Goal: Navigation & Orientation: Find specific page/section

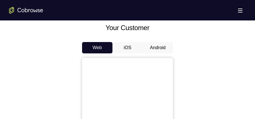
scroll to position [227, 0]
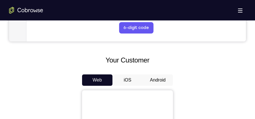
click at [152, 82] on button "Android" at bounding box center [157, 79] width 30 height 11
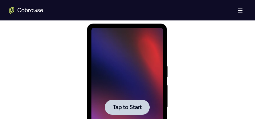
scroll to position [0, 0]
click at [131, 88] on div at bounding box center [126, 107] width 71 height 159
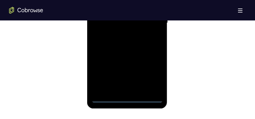
scroll to position [397, 0]
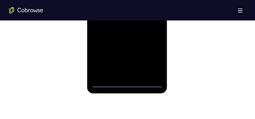
click at [128, 83] on div at bounding box center [126, 8] width 71 height 159
click at [125, 84] on div at bounding box center [126, 8] width 71 height 159
click at [127, 83] on div at bounding box center [126, 8] width 71 height 159
click at [152, 58] on div at bounding box center [126, 8] width 71 height 159
click at [153, 61] on div at bounding box center [126, 8] width 71 height 159
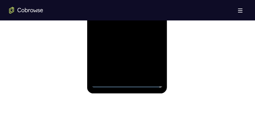
click at [154, 58] on div at bounding box center [126, 8] width 71 height 159
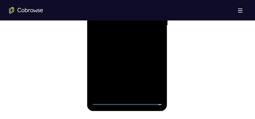
scroll to position [411, 0]
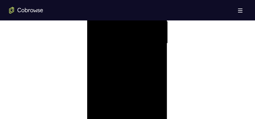
scroll to position [397, 0]
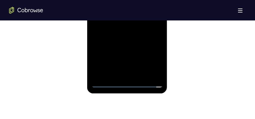
click at [151, 58] on div at bounding box center [126, 8] width 71 height 159
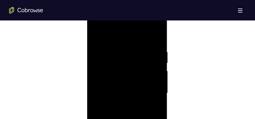
scroll to position [255, 0]
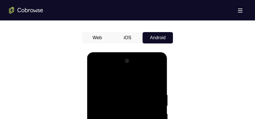
scroll to position [312, 0]
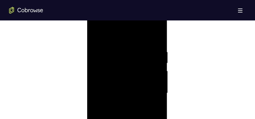
click at [149, 90] on div at bounding box center [126, 93] width 71 height 159
click at [122, 102] on div at bounding box center [126, 93] width 71 height 159
click at [126, 87] on div at bounding box center [126, 93] width 71 height 159
click at [134, 94] on div at bounding box center [126, 93] width 71 height 159
click at [159, 44] on div at bounding box center [126, 93] width 71 height 159
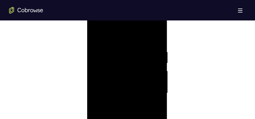
drag, startPoint x: 139, startPoint y: 39, endPoint x: 137, endPoint y: 25, distance: 14.3
click at [137, 25] on div at bounding box center [126, 93] width 71 height 159
click at [121, 37] on div at bounding box center [126, 78] width 71 height 159
drag, startPoint x: 118, startPoint y: 24, endPoint x: 121, endPoint y: 10, distance: 14.6
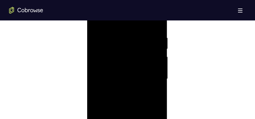
click at [121, 10] on div at bounding box center [126, 78] width 71 height 159
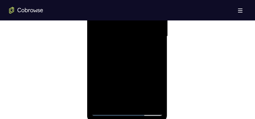
click at [155, 101] on div at bounding box center [126, 36] width 71 height 159
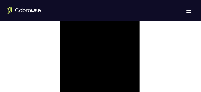
scroll to position [399, 0]
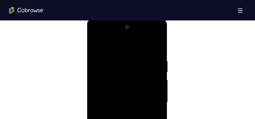
scroll to position [360, 0]
click at [98, 76] on div at bounding box center [126, 45] width 71 height 159
click at [96, 60] on div at bounding box center [126, 45] width 71 height 159
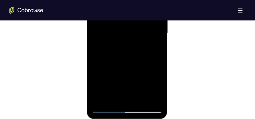
scroll to position [374, 0]
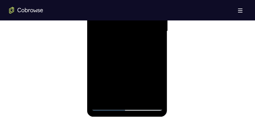
click at [157, 96] on div at bounding box center [126, 31] width 71 height 159
click at [96, 66] on div at bounding box center [126, 31] width 71 height 159
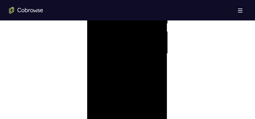
scroll to position [317, 0]
drag, startPoint x: 154, startPoint y: 69, endPoint x: 176, endPoint y: 68, distance: 21.9
click at [168, 68] on html "Online web based iOS Simulators and Android Emulators. Run iPhone, iPad, Mobile…" at bounding box center [127, 89] width 81 height 170
drag, startPoint x: 105, startPoint y: 79, endPoint x: 155, endPoint y: 71, distance: 50.5
click at [155, 71] on div at bounding box center [126, 88] width 71 height 159
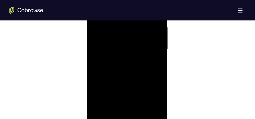
scroll to position [360, 0]
drag, startPoint x: 119, startPoint y: 60, endPoint x: 143, endPoint y: 56, distance: 24.3
click at [143, 56] on div at bounding box center [126, 45] width 71 height 159
drag, startPoint x: 114, startPoint y: 56, endPoint x: 172, endPoint y: 47, distance: 58.6
click at [168, 47] on html "Online web based iOS Simulators and Android Emulators. Run iPhone, iPad, Mobile…" at bounding box center [127, 47] width 81 height 170
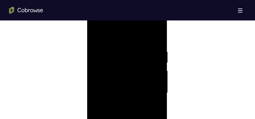
scroll to position [303, 0]
drag, startPoint x: 102, startPoint y: 84, endPoint x: 146, endPoint y: 79, distance: 44.8
click at [146, 79] on div at bounding box center [126, 102] width 71 height 159
drag, startPoint x: 102, startPoint y: 74, endPoint x: 146, endPoint y: 68, distance: 43.7
click at [146, 68] on div at bounding box center [126, 102] width 71 height 159
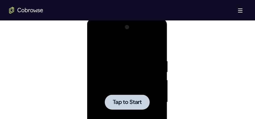
drag, startPoint x: 132, startPoint y: 84, endPoint x: 123, endPoint y: 23, distance: 61.7
click at [132, 82] on div at bounding box center [126, 102] width 71 height 159
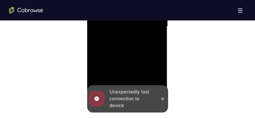
scroll to position [402, 0]
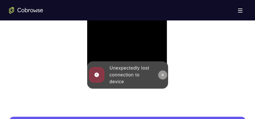
click at [160, 74] on icon at bounding box center [162, 75] width 5 height 5
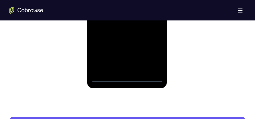
click at [129, 78] on div at bounding box center [126, 2] width 71 height 159
click at [128, 78] on div at bounding box center [126, 2] width 71 height 159
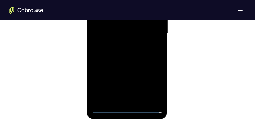
scroll to position [388, 0]
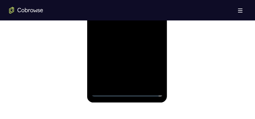
click at [151, 67] on div at bounding box center [126, 17] width 71 height 159
click at [152, 68] on div at bounding box center [126, 17] width 71 height 159
click at [150, 69] on div at bounding box center [126, 17] width 71 height 159
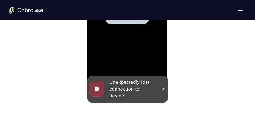
click at [136, 41] on div at bounding box center [126, 17] width 71 height 159
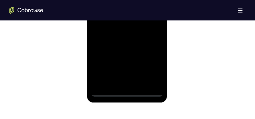
click at [127, 93] on div at bounding box center [126, 17] width 71 height 159
click at [151, 69] on div at bounding box center [126, 17] width 71 height 159
click at [153, 67] on div at bounding box center [126, 17] width 71 height 159
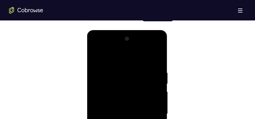
scroll to position [289, 0]
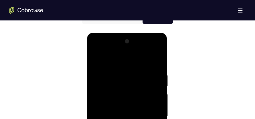
click at [121, 60] on div at bounding box center [126, 116] width 71 height 159
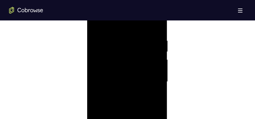
scroll to position [345, 0]
click at [149, 57] on div at bounding box center [126, 59] width 71 height 159
click at [118, 69] on div at bounding box center [126, 59] width 71 height 159
click at [120, 69] on div at bounding box center [126, 59] width 71 height 159
click at [134, 50] on div at bounding box center [126, 59] width 71 height 159
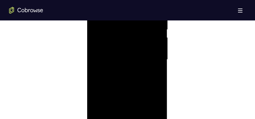
click at [134, 35] on div at bounding box center [126, 59] width 71 height 159
click at [115, 49] on div at bounding box center [126, 59] width 71 height 159
click at [115, 59] on div at bounding box center [126, 59] width 71 height 159
click at [157, 38] on div at bounding box center [126, 88] width 71 height 159
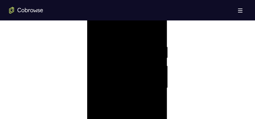
drag, startPoint x: 134, startPoint y: 34, endPoint x: 136, endPoint y: 19, distance: 15.2
click at [136, 19] on div at bounding box center [126, 88] width 71 height 159
drag, startPoint x: 130, startPoint y: 26, endPoint x: 130, endPoint y: 9, distance: 17.0
click at [130, 9] on div at bounding box center [126, 88] width 71 height 159
drag, startPoint x: 128, startPoint y: 31, endPoint x: 131, endPoint y: 19, distance: 12.8
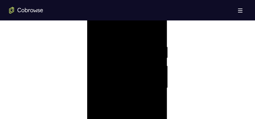
click at [131, 19] on div at bounding box center [126, 88] width 71 height 159
click at [140, 112] on div at bounding box center [126, 45] width 71 height 159
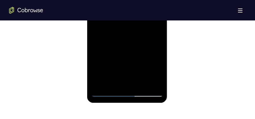
scroll to position [388, 0]
click at [140, 85] on div at bounding box center [126, 17] width 71 height 159
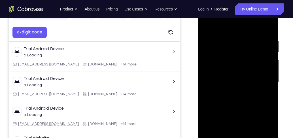
scroll to position [129, 0]
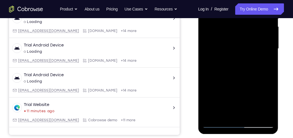
click at [252, 116] on div at bounding box center [237, 48] width 71 height 159
click at [251, 116] on div at bounding box center [237, 48] width 71 height 159
click at [252, 116] on div at bounding box center [237, 48] width 71 height 159
click at [253, 115] on div at bounding box center [237, 48] width 71 height 159
click at [251, 115] on div at bounding box center [237, 48] width 71 height 159
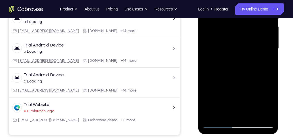
click at [251, 115] on div at bounding box center [237, 48] width 71 height 159
click at [252, 117] on div at bounding box center [237, 48] width 71 height 159
click at [248, 79] on div at bounding box center [237, 48] width 71 height 159
click at [243, 45] on div at bounding box center [237, 48] width 71 height 159
click at [223, 114] on div at bounding box center [237, 48] width 71 height 159
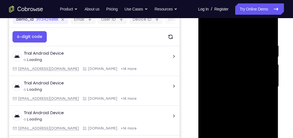
scroll to position [80, 0]
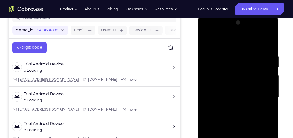
click at [209, 40] on div at bounding box center [237, 97] width 71 height 159
click at [208, 41] on div at bounding box center [237, 97] width 71 height 159
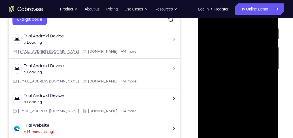
scroll to position [145, 0]
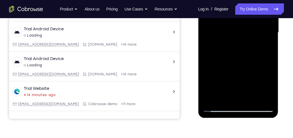
click at [223, 99] on div at bounding box center [237, 32] width 71 height 159
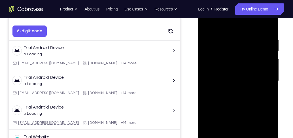
scroll to position [96, 0]
click at [227, 24] on div at bounding box center [237, 81] width 71 height 159
click at [209, 73] on div at bounding box center [237, 81] width 71 height 159
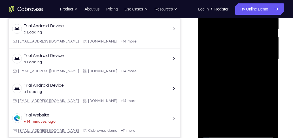
scroll to position [113, 0]
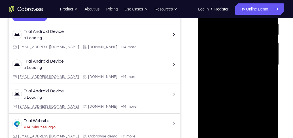
click at [268, 58] on div at bounding box center [237, 65] width 71 height 159
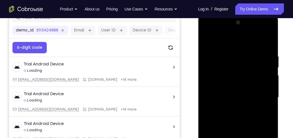
click at [268, 44] on div at bounding box center [237, 97] width 71 height 159
click at [269, 41] on div at bounding box center [237, 97] width 71 height 159
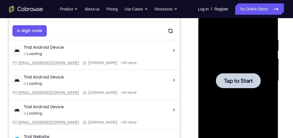
scroll to position [96, 0]
